Goal: Find specific page/section: Find specific page/section

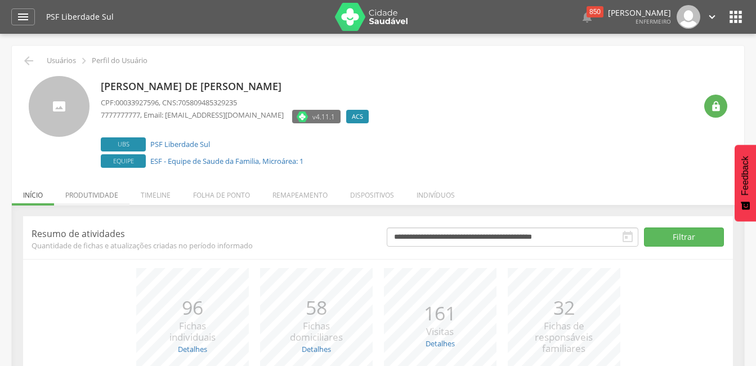
click at [94, 194] on li "Produtividade" at bounding box center [91, 192] width 75 height 26
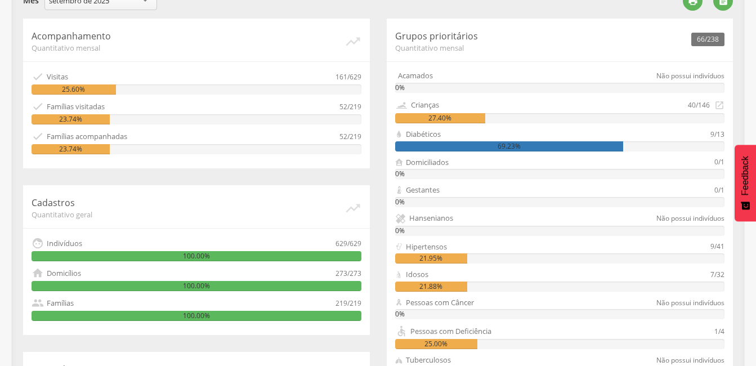
scroll to position [113, 0]
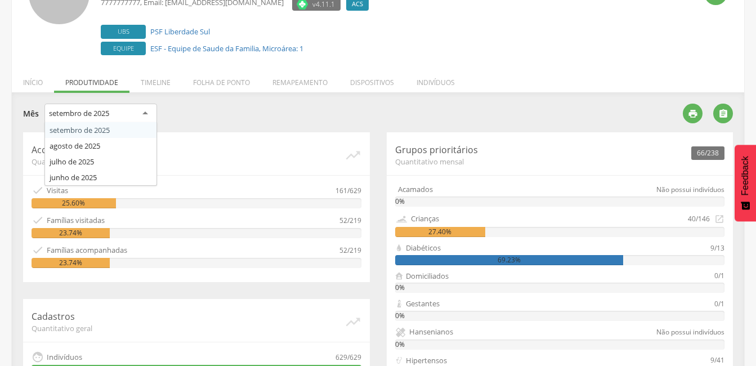
click at [146, 113] on div "setembro de 2025" at bounding box center [100, 114] width 113 height 20
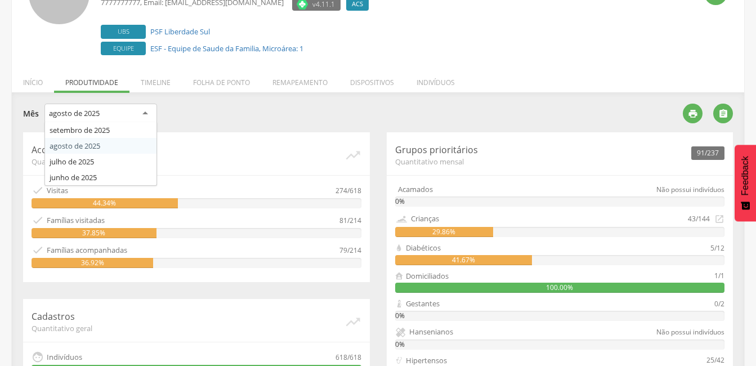
click at [147, 114] on div "agosto de 2025" at bounding box center [100, 114] width 113 height 20
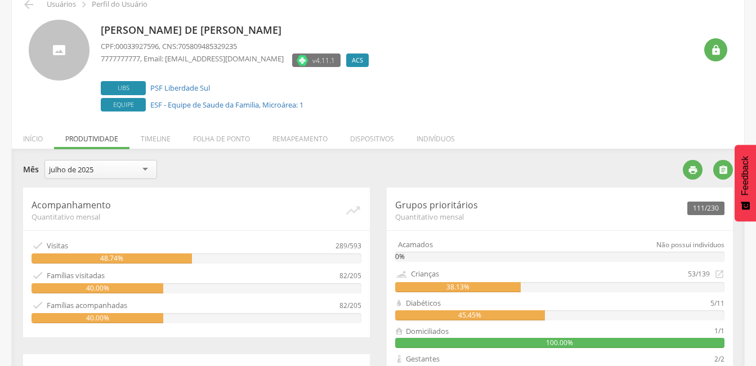
scroll to position [0, 0]
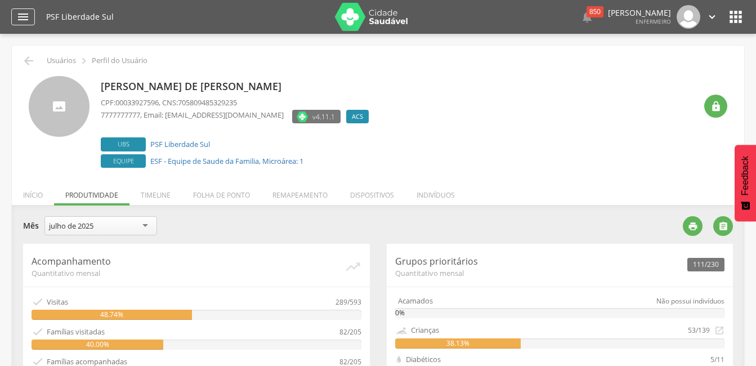
click at [21, 18] on icon "" at bounding box center [23, 17] width 14 height 14
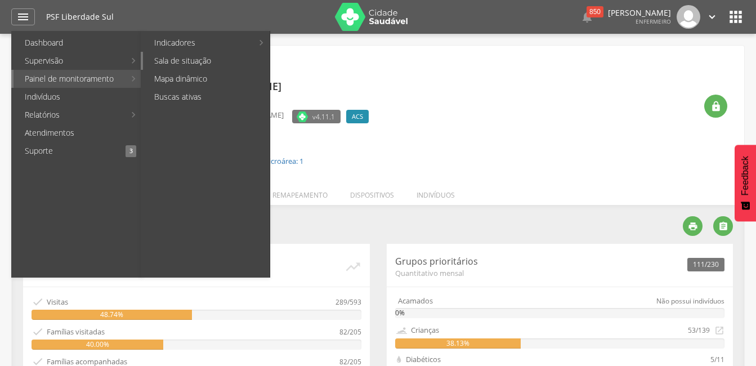
click at [163, 62] on link "Sala de situação" at bounding box center [206, 61] width 127 height 18
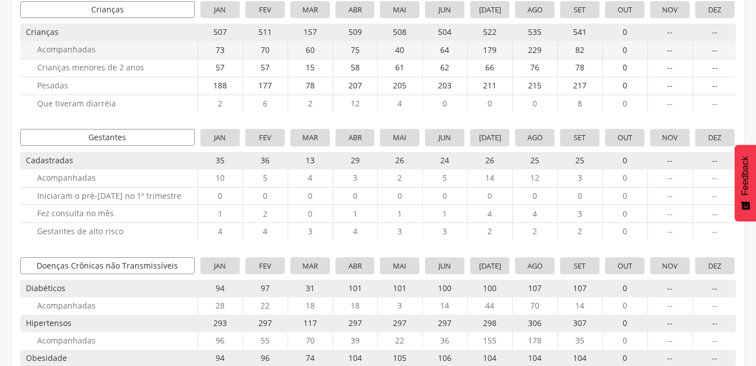
scroll to position [225, 0]
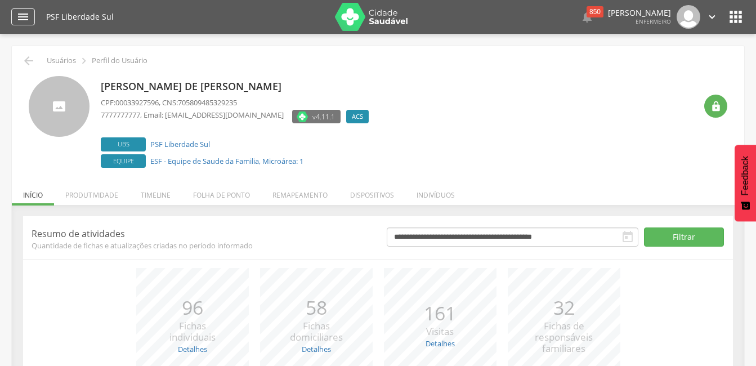
click at [19, 15] on icon "" at bounding box center [23, 17] width 14 height 14
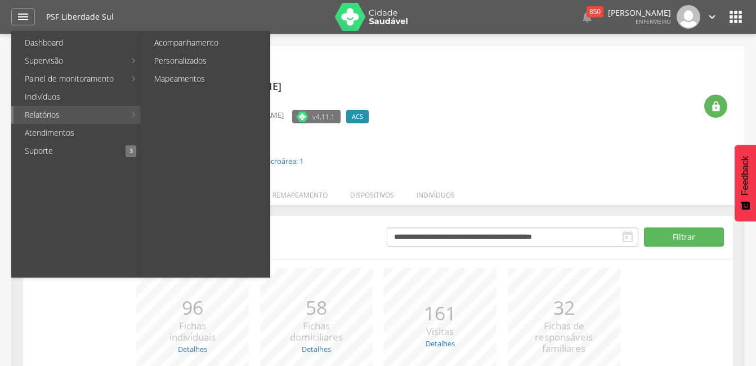
click at [53, 115] on link "Relatórios" at bounding box center [69, 115] width 111 height 18
click at [181, 46] on link "Acompanhamento" at bounding box center [206, 43] width 127 height 18
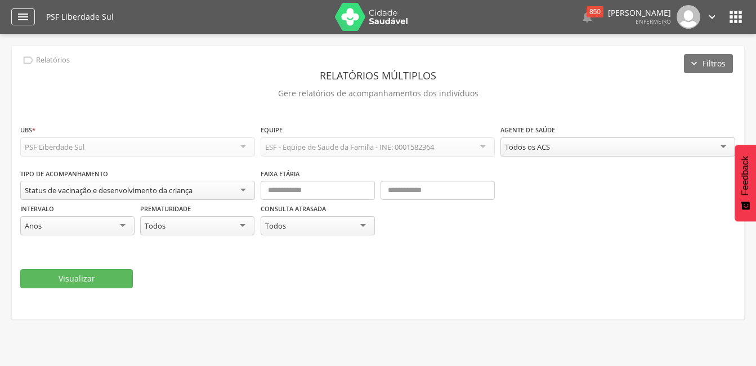
click at [23, 17] on icon "" at bounding box center [23, 17] width 14 height 14
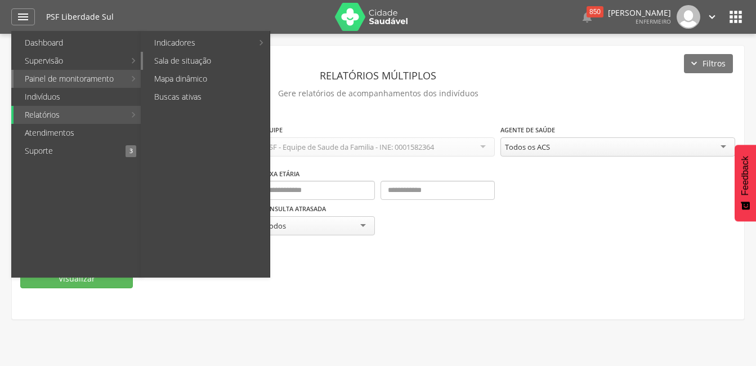
click at [173, 62] on link "Sala de situação" at bounding box center [206, 61] width 127 height 18
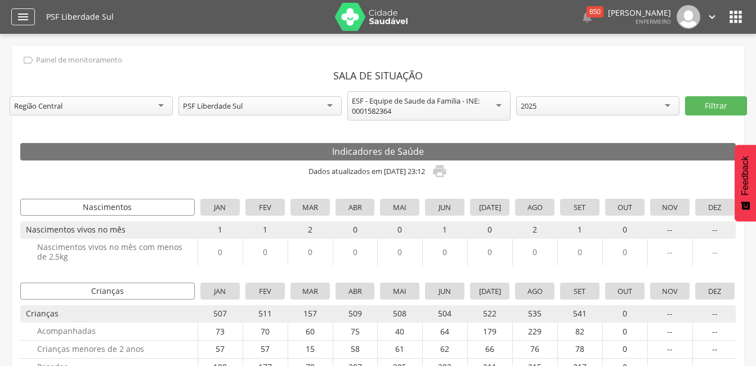
click at [19, 14] on icon "" at bounding box center [23, 17] width 14 height 14
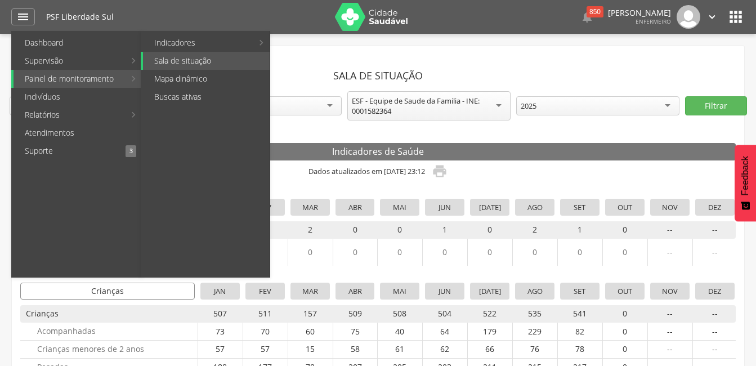
click at [97, 78] on link "Painel de monitoramento" at bounding box center [69, 79] width 111 height 18
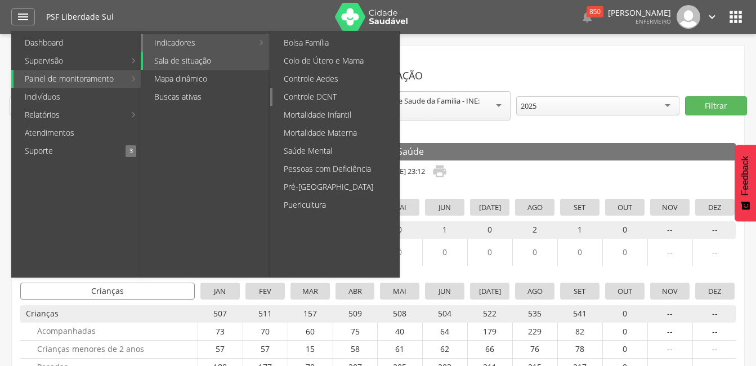
click at [345, 99] on link "Controle DCNT" at bounding box center [335, 97] width 127 height 18
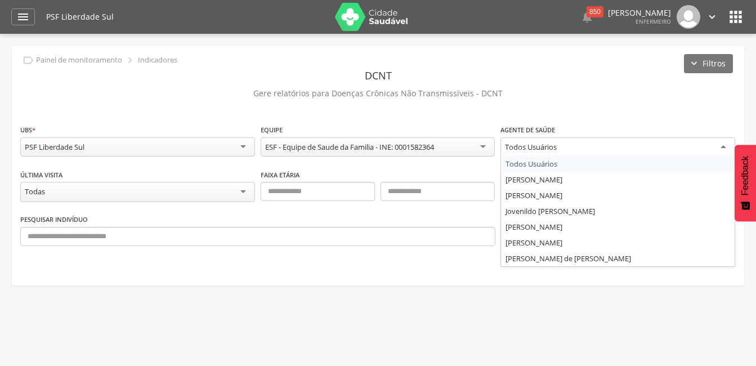
click at [721, 148] on div "Todos Usuários" at bounding box center [617, 147] width 235 height 20
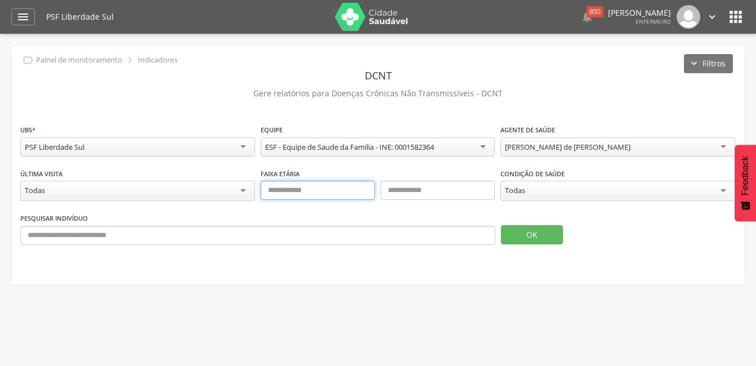
click at [283, 191] on input "text" at bounding box center [318, 190] width 114 height 19
type input "**"
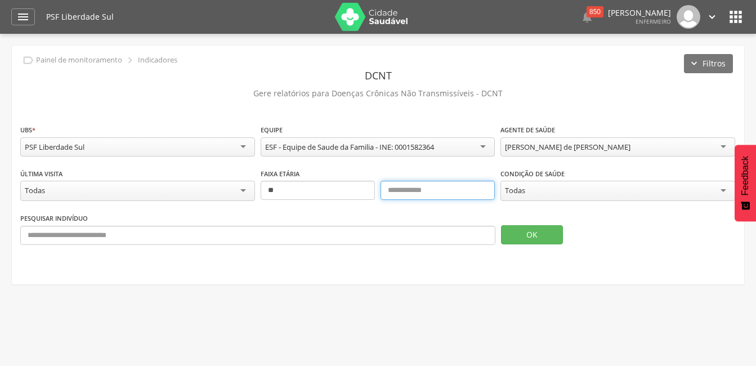
click at [445, 190] on input "text" at bounding box center [438, 190] width 114 height 19
type input "***"
click at [721, 190] on div "Todas" at bounding box center [617, 191] width 235 height 20
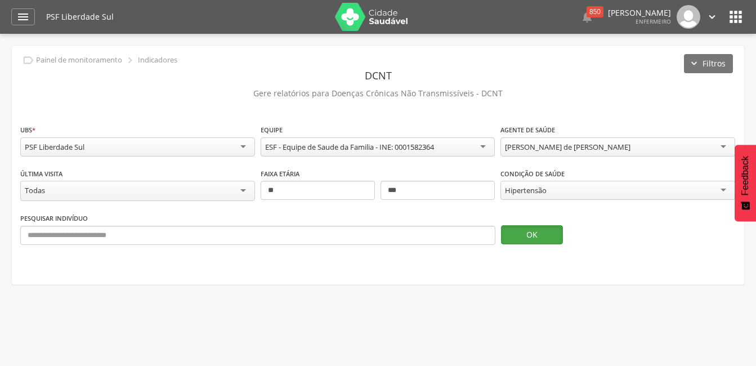
click at [535, 238] on button "OK" at bounding box center [532, 234] width 62 height 19
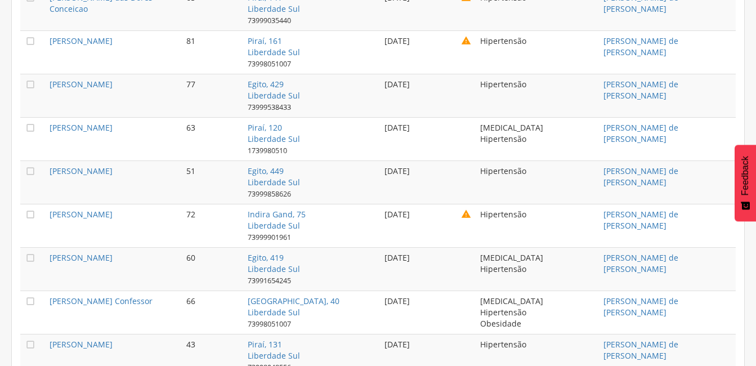
scroll to position [1893, 0]
